Goal: Information Seeking & Learning: Find specific fact

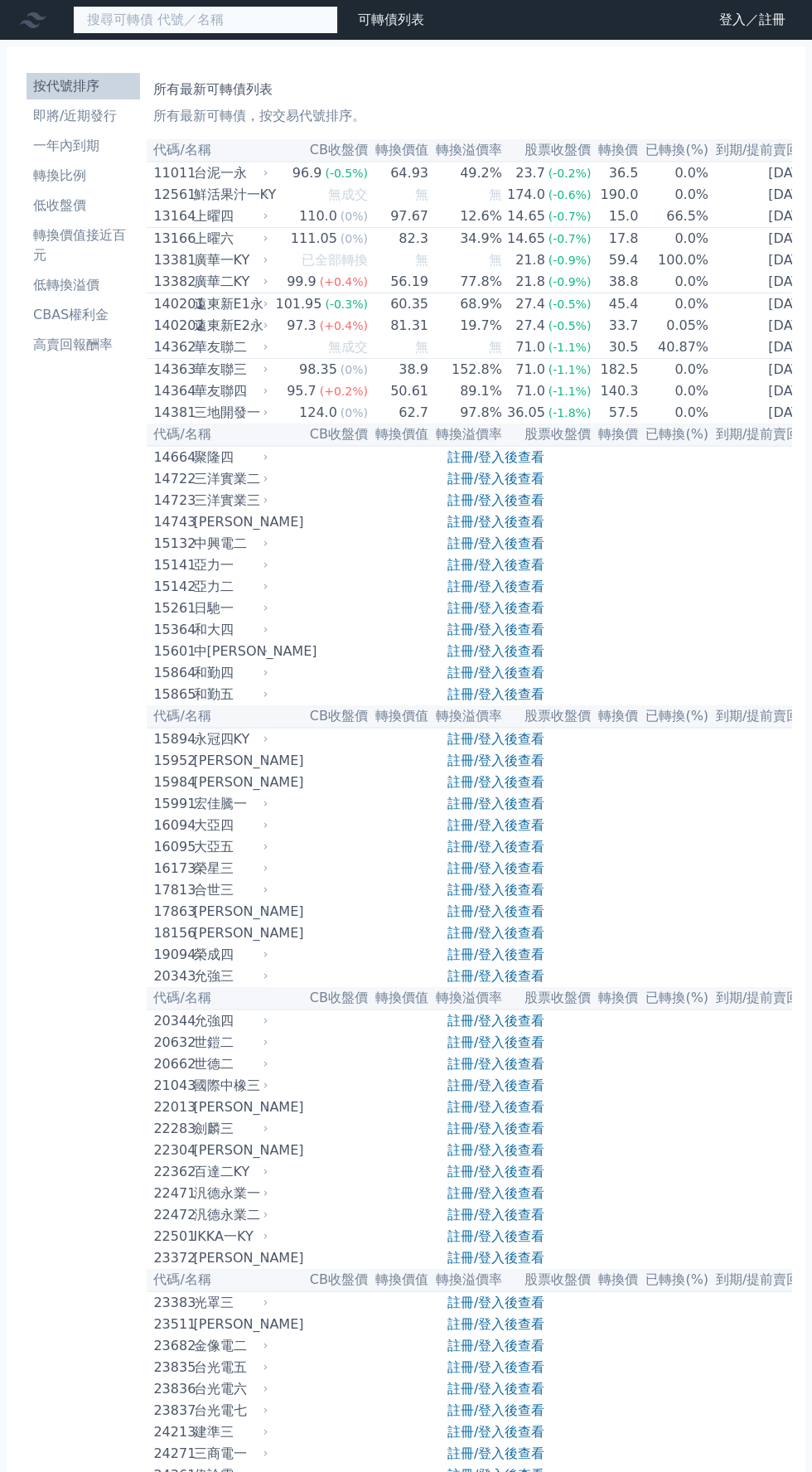
click at [186, 25] on input at bounding box center [205, 20] width 265 height 29
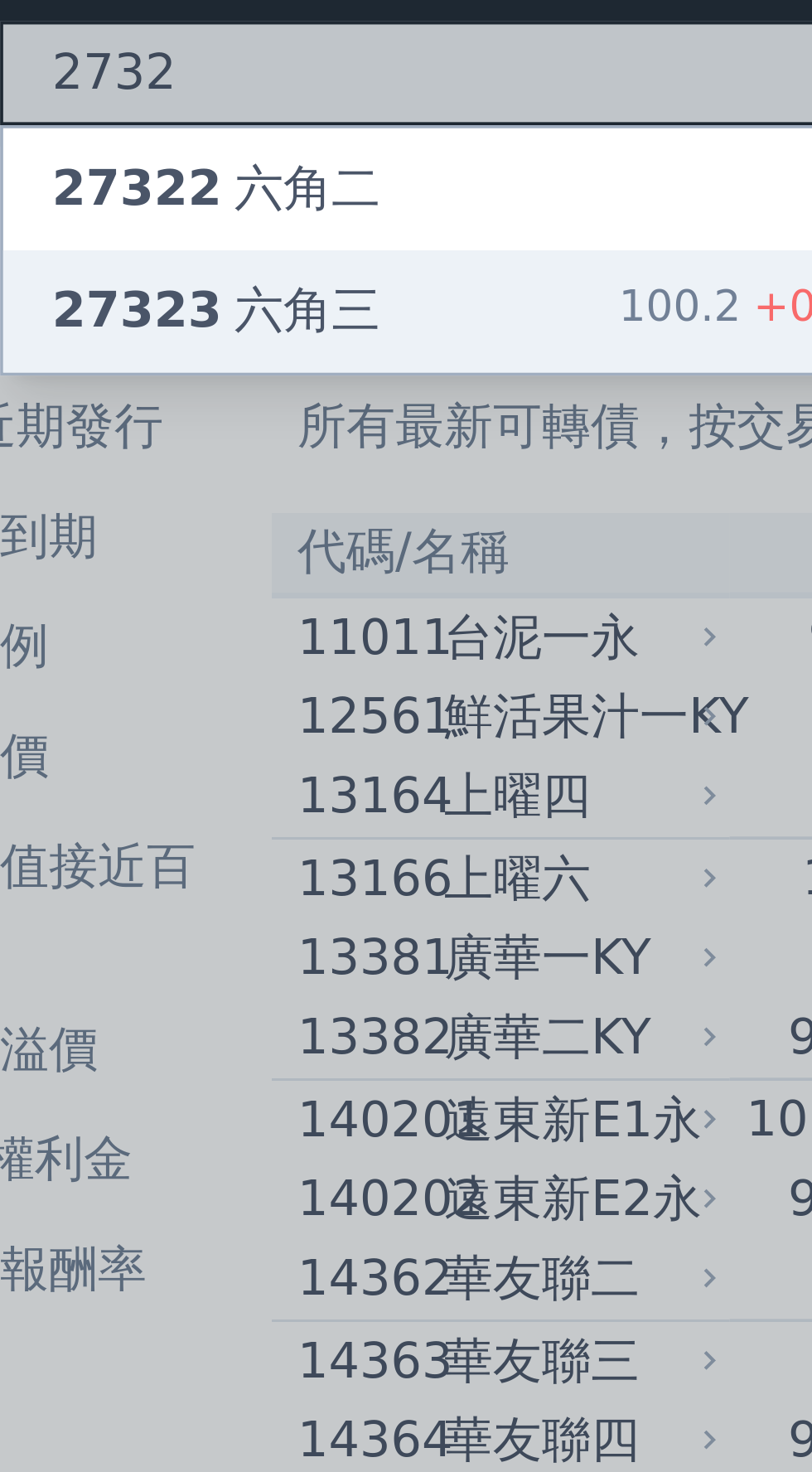
type input "2732"
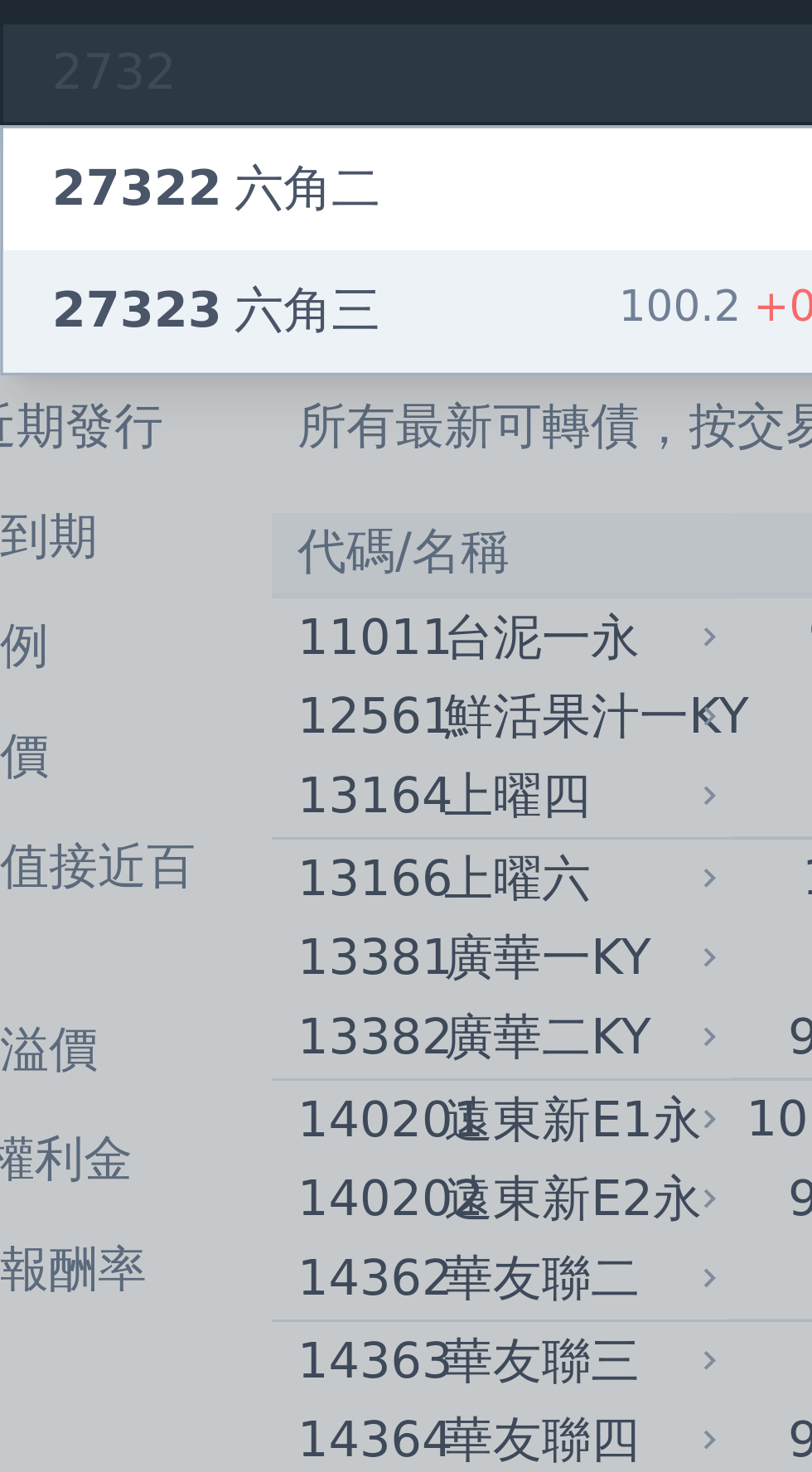
click at [172, 81] on div "27323 六角三 100.2 +0.10%" at bounding box center [205, 85] width 263 height 33
click at [192, 81] on div "27323 六角三 100.2 +0.10%" at bounding box center [205, 85] width 263 height 33
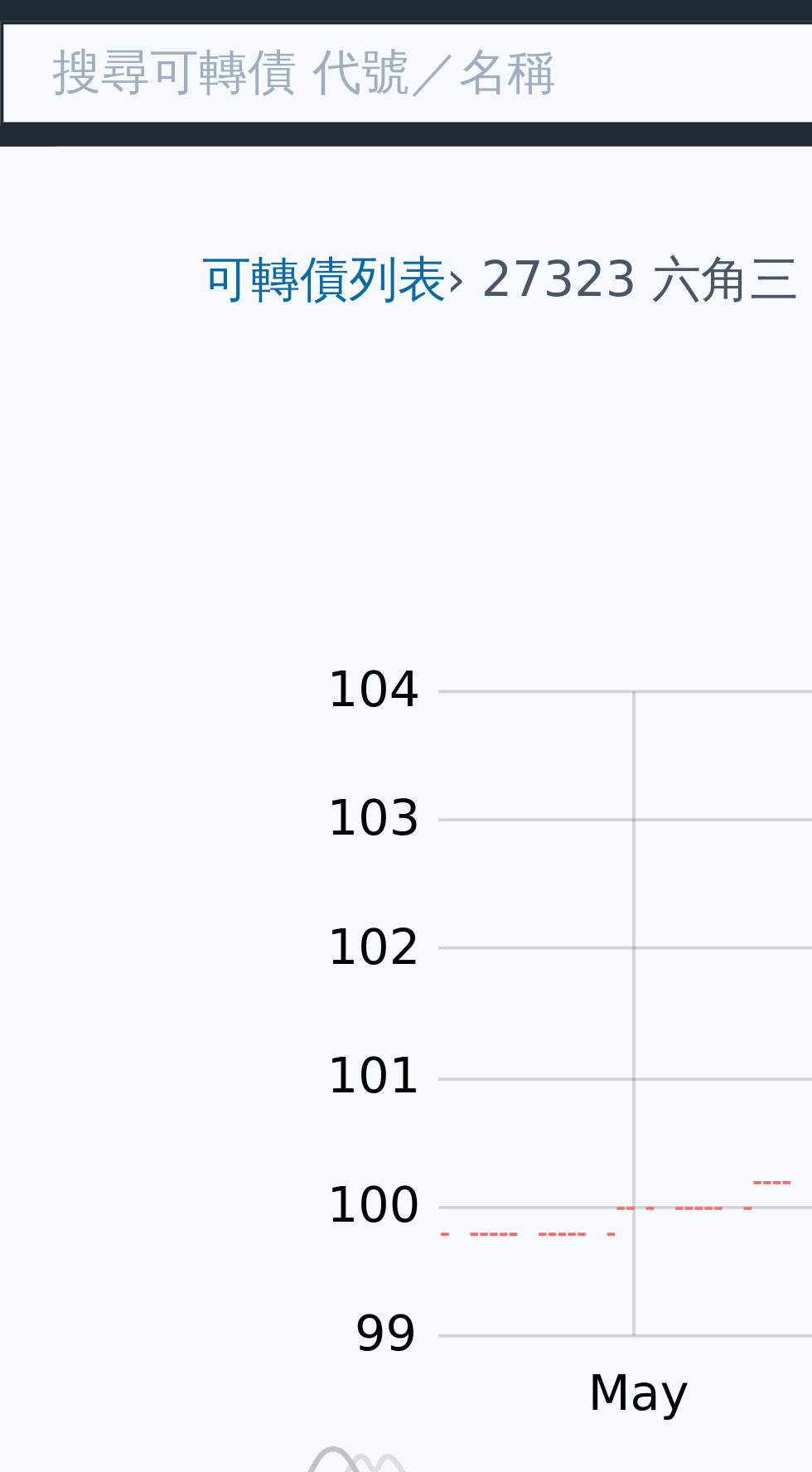
click at [161, 12] on input at bounding box center [205, 20] width 265 height 29
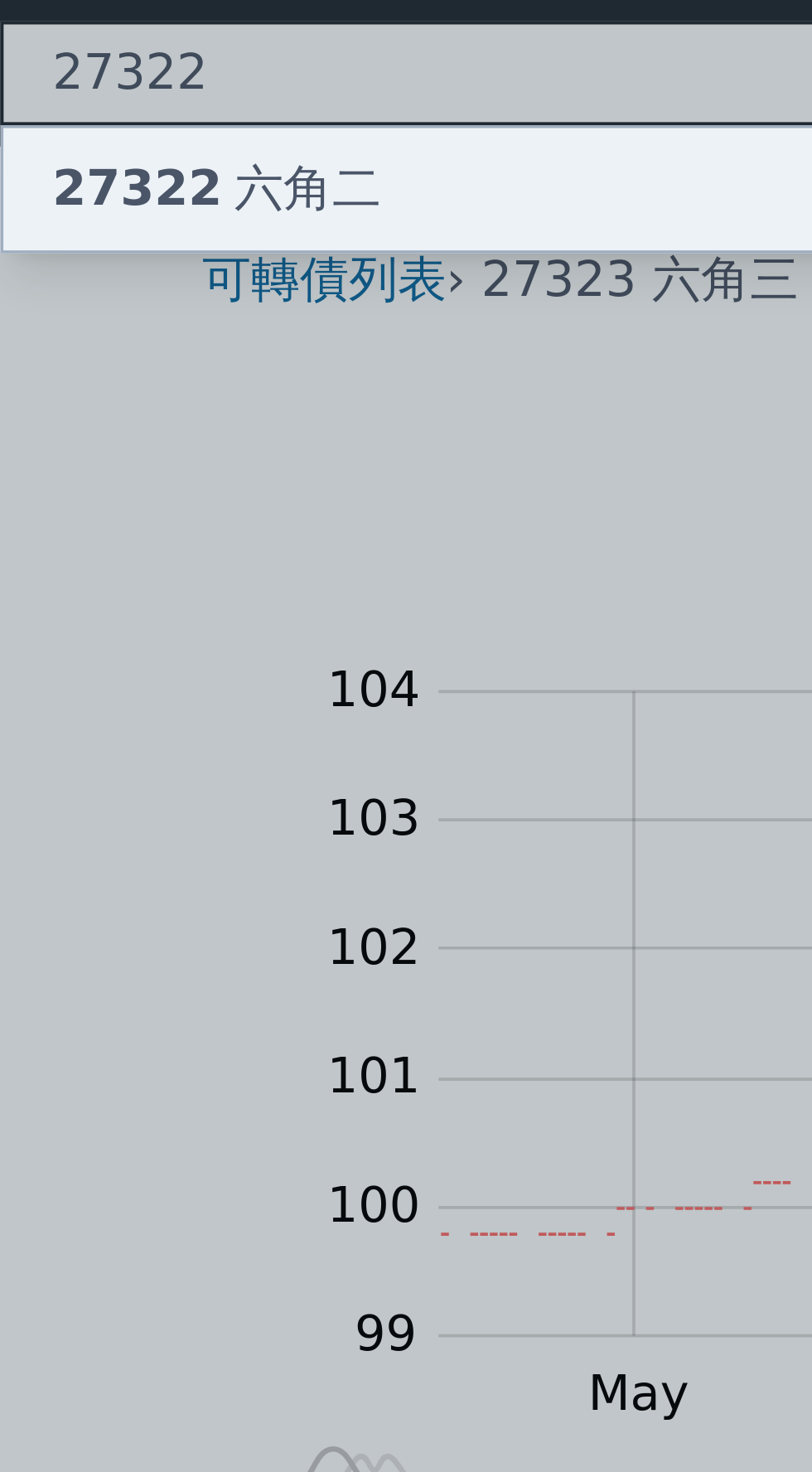
type input "27322"
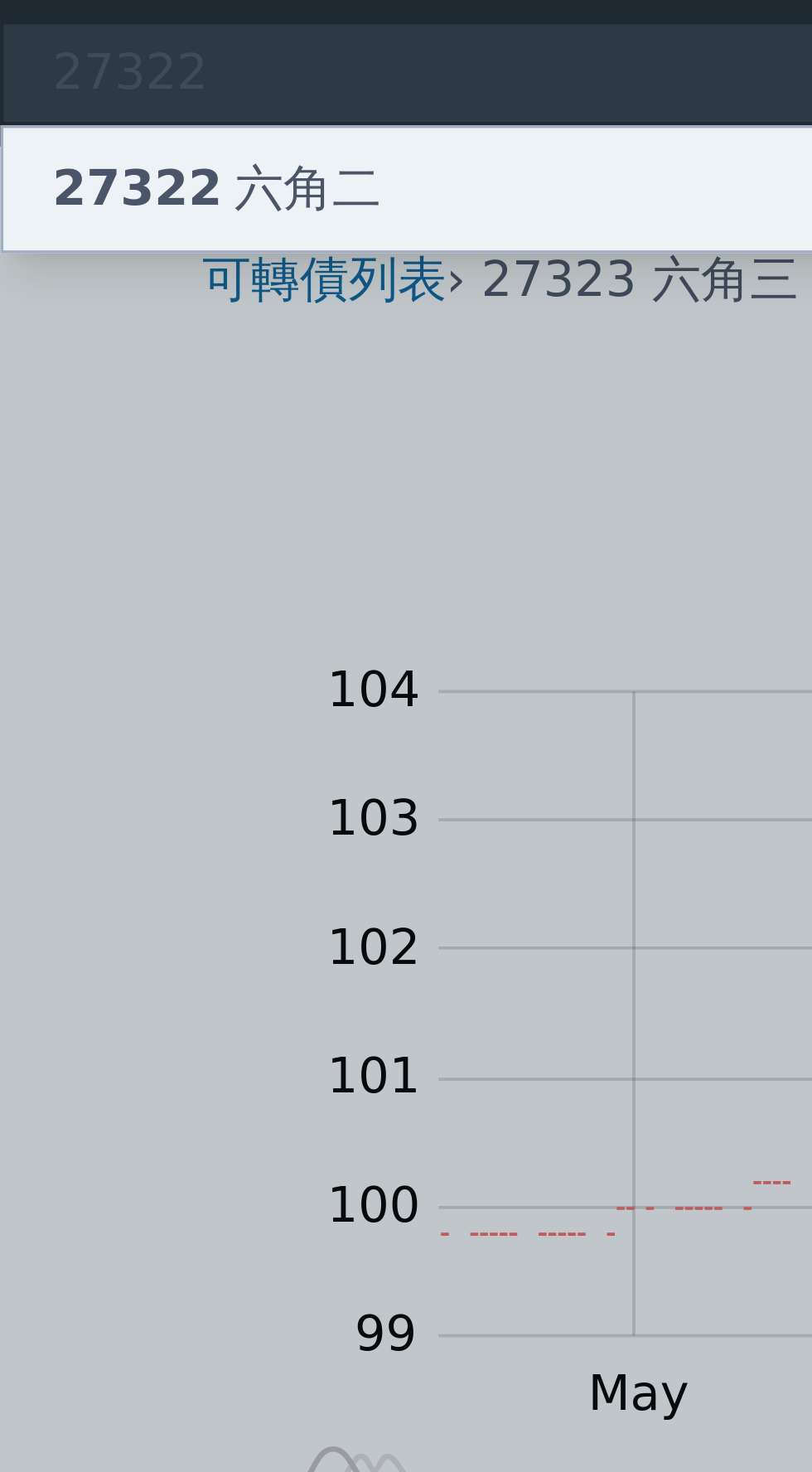
click at [183, 51] on div "27322 六角二" at bounding box center [205, 51] width 263 height 33
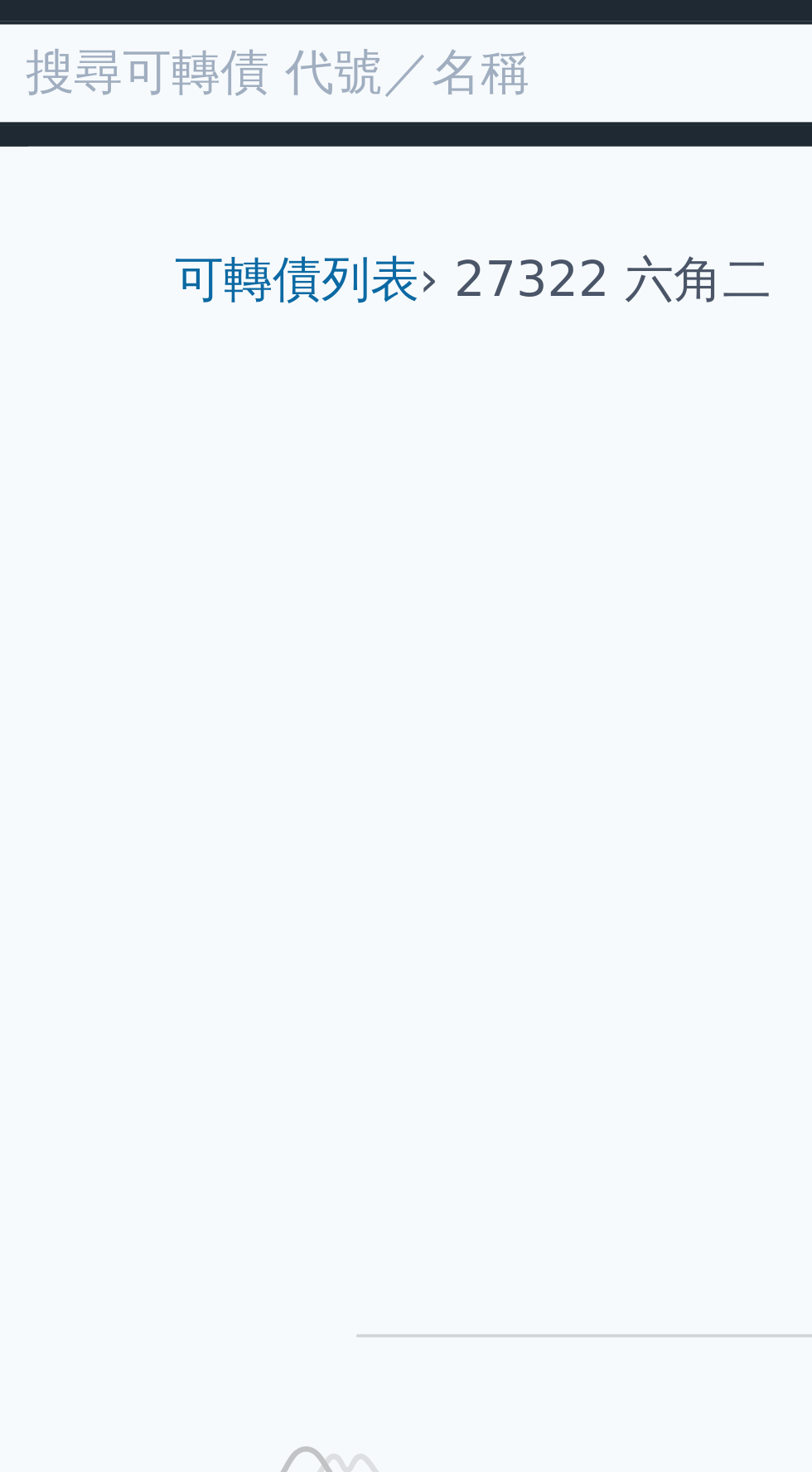
click at [168, 21] on input at bounding box center [205, 20] width 265 height 29
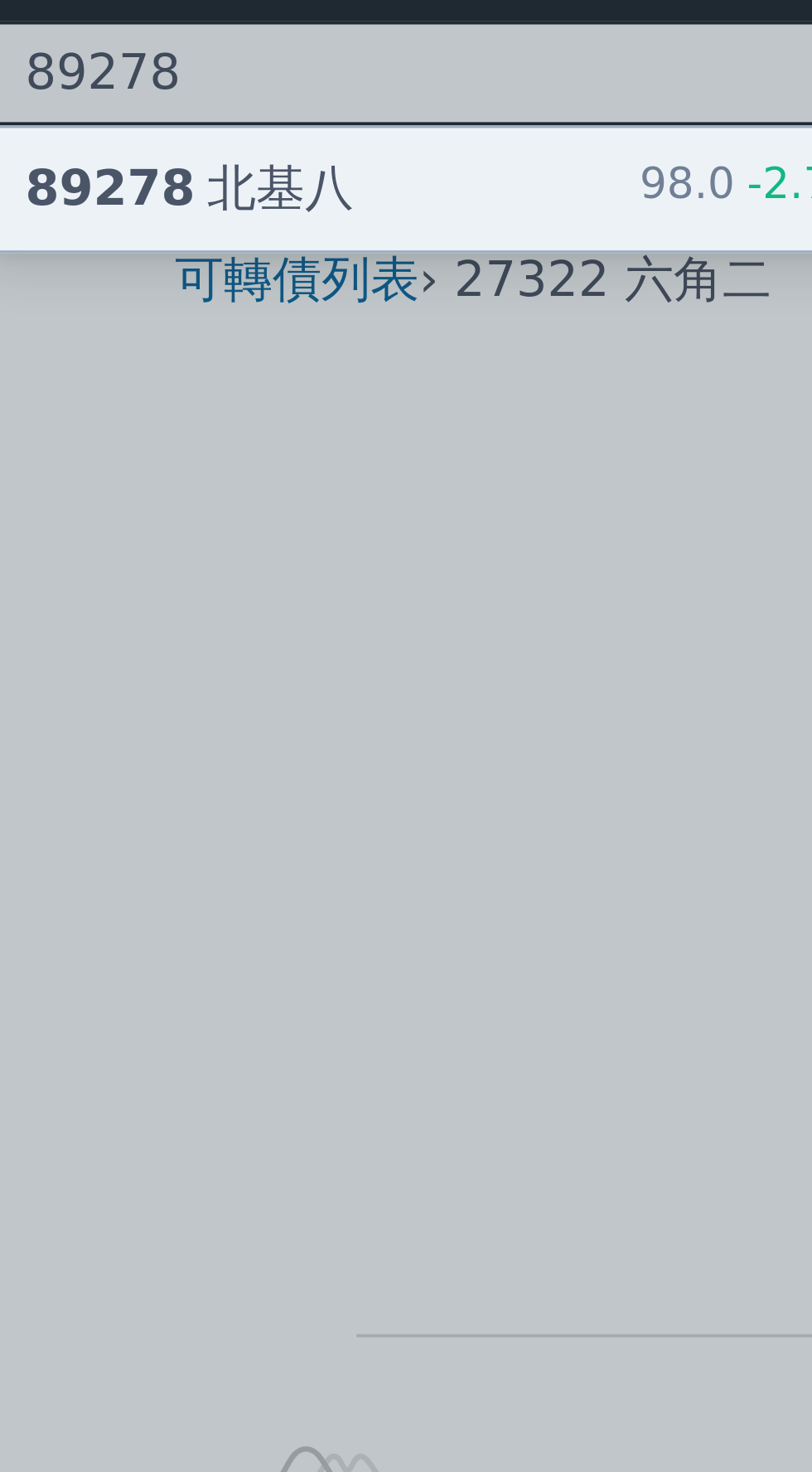
type input "89278"
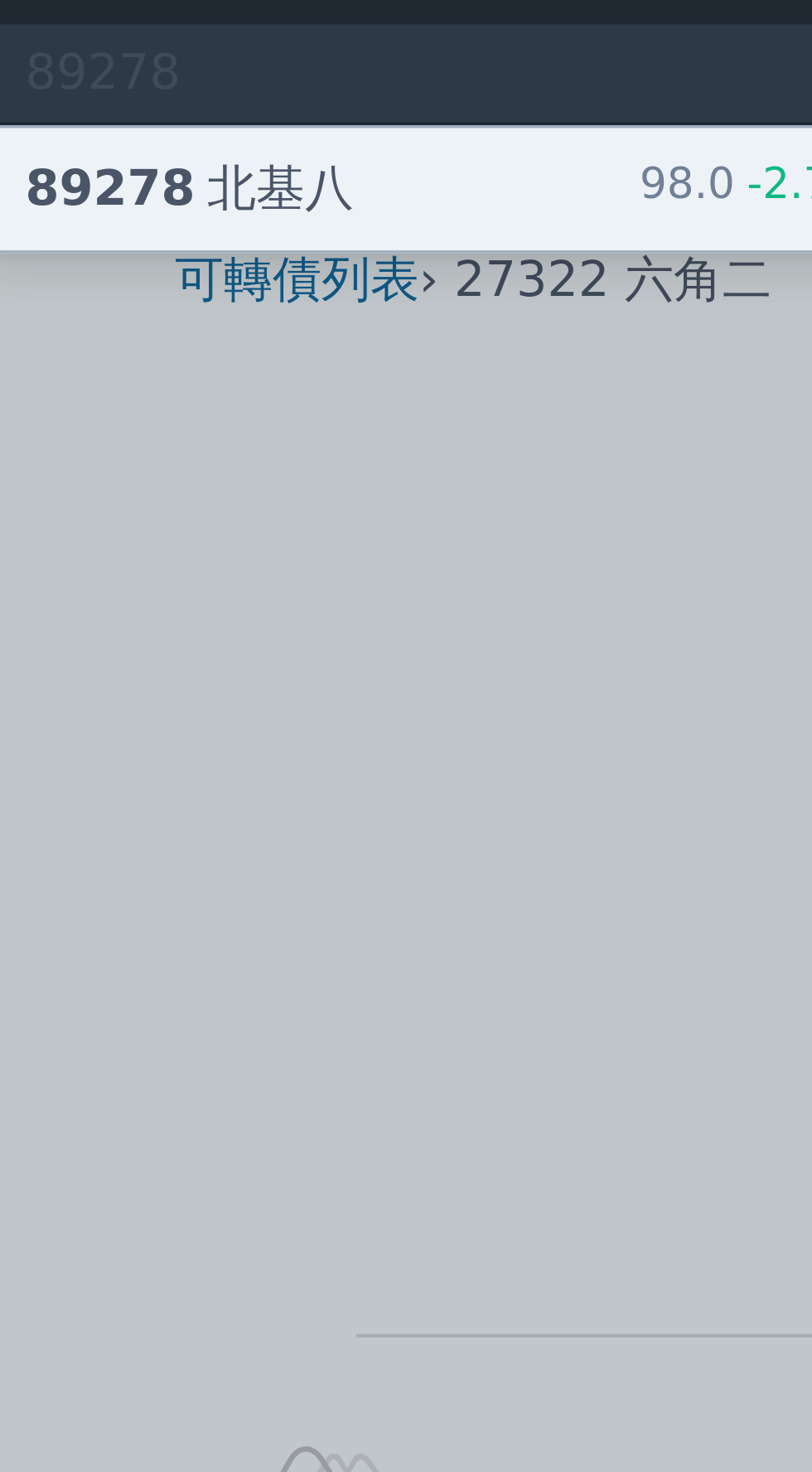
click at [214, 54] on div "89278 北基八 98.0 -2.75%" at bounding box center [205, 51] width 263 height 33
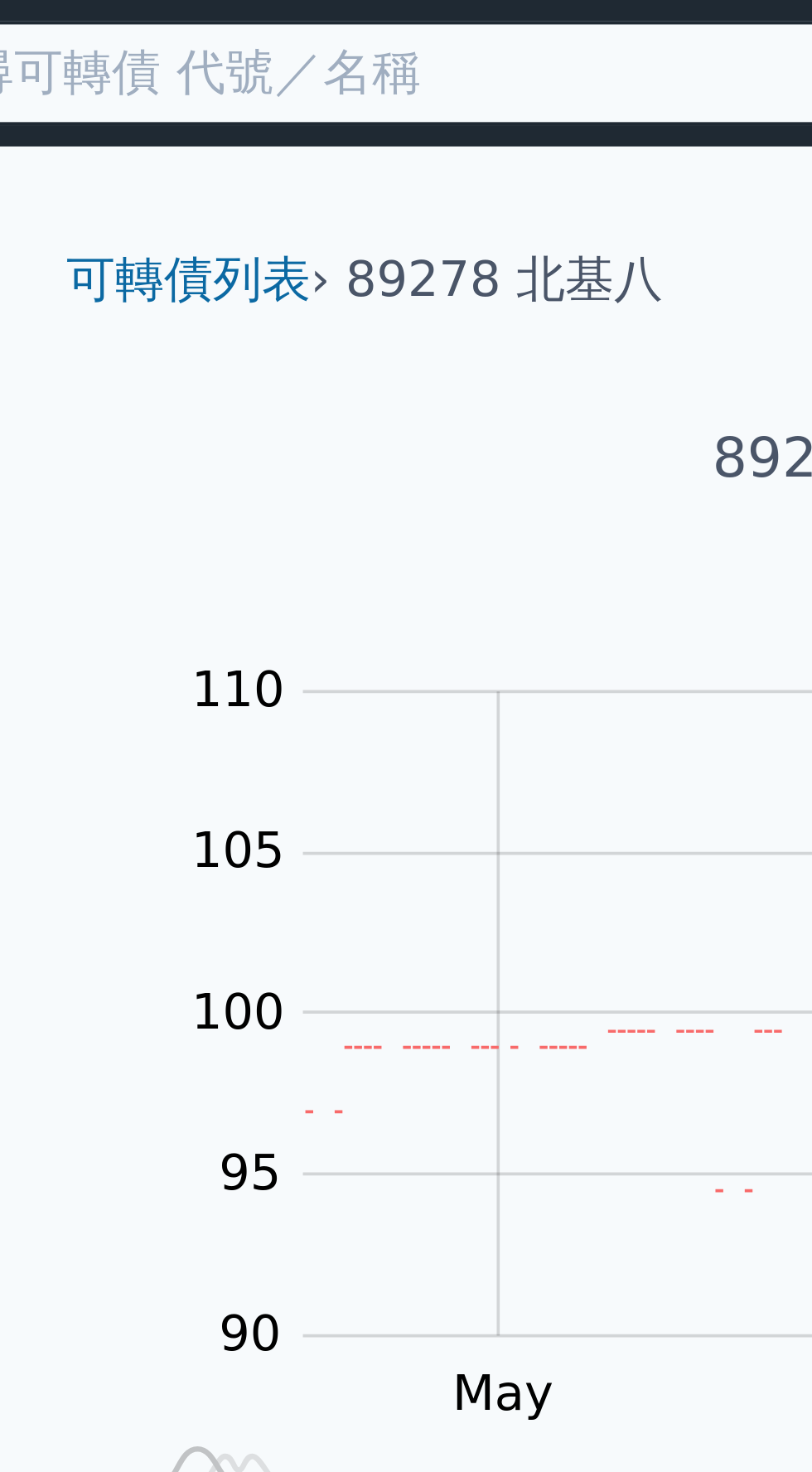
click at [185, 16] on input at bounding box center [205, 20] width 265 height 29
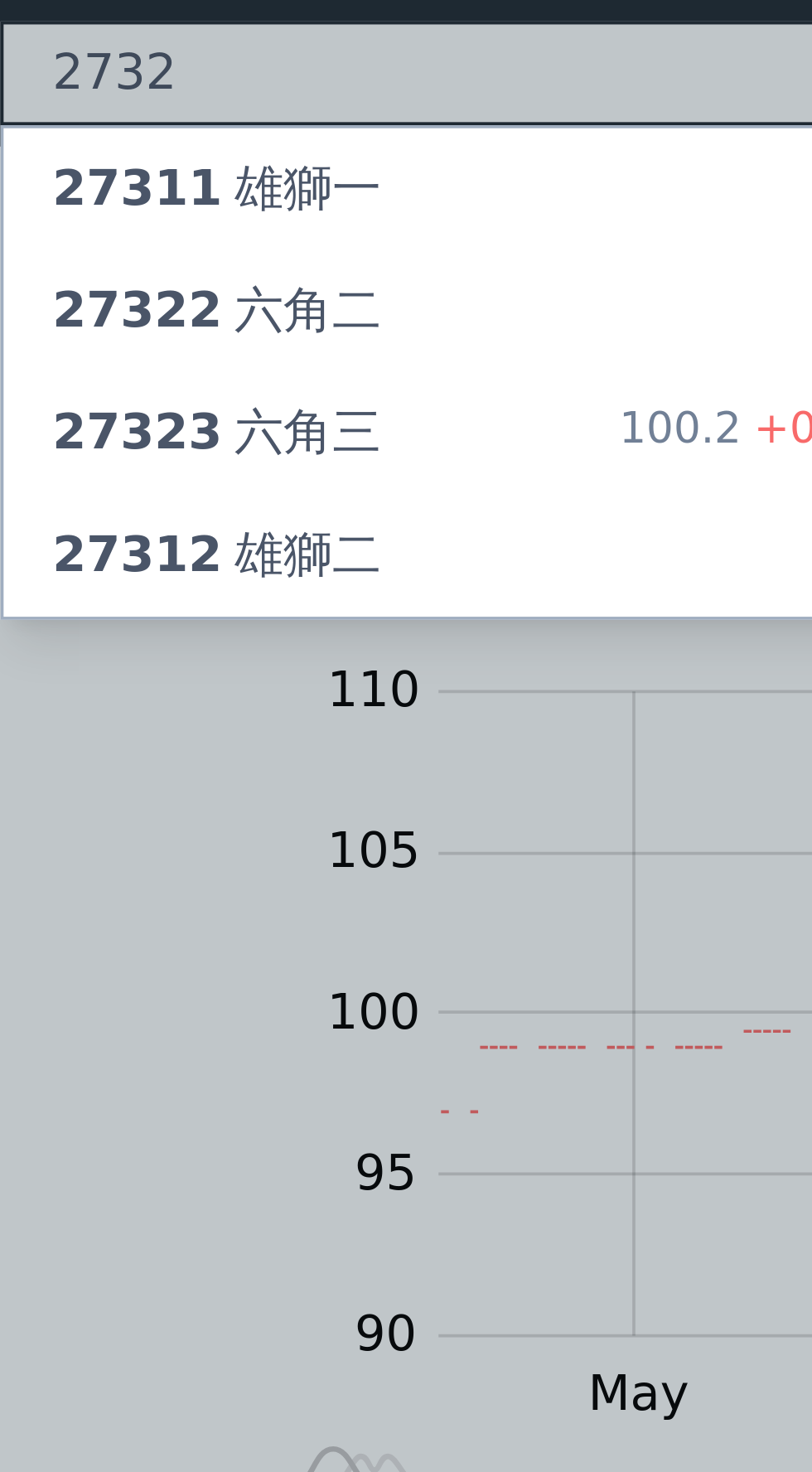
type input "27323"
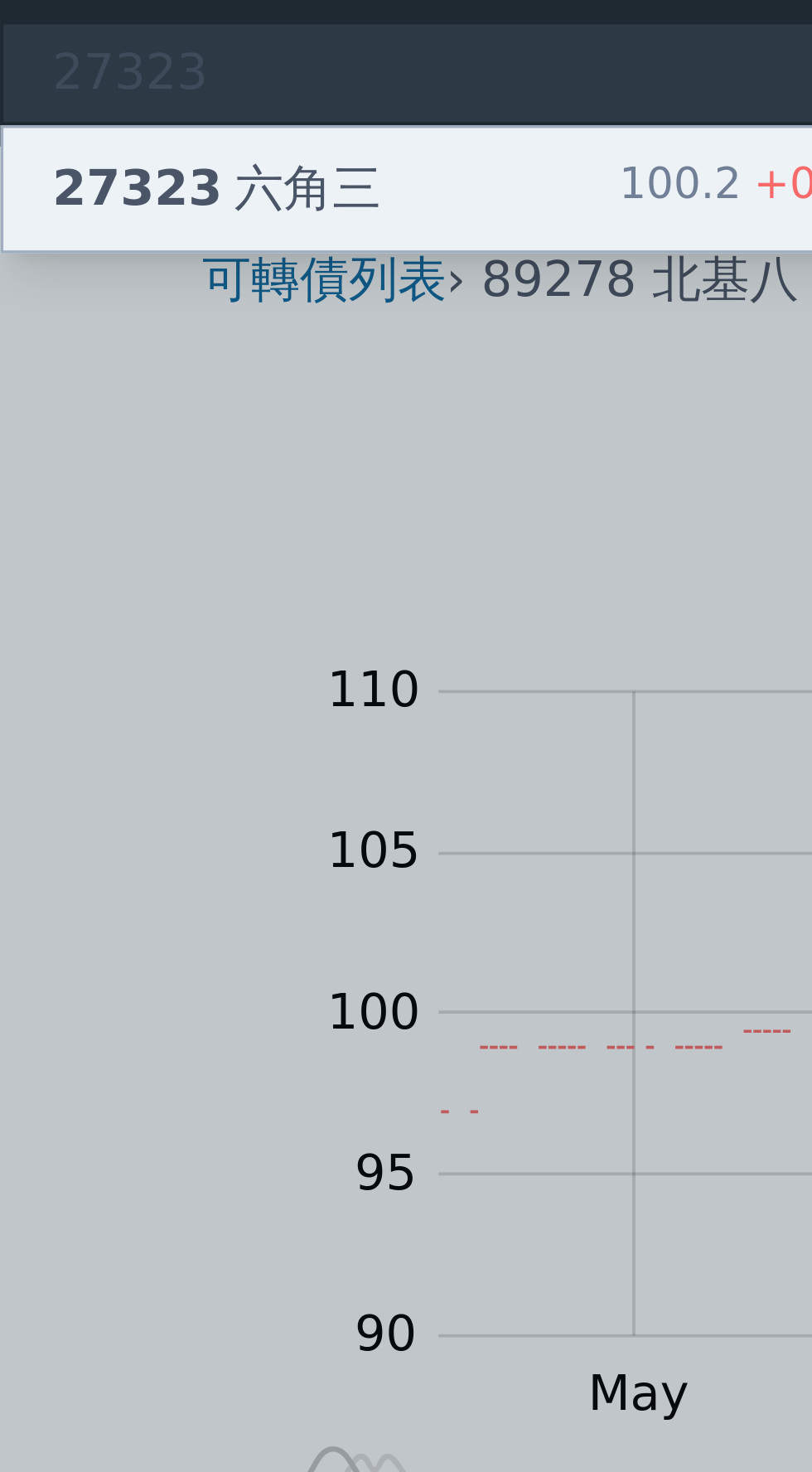
click at [200, 48] on div "27323 六角三 100.2 +0.10%" at bounding box center [205, 51] width 263 height 33
